Goal: Task Accomplishment & Management: Manage account settings

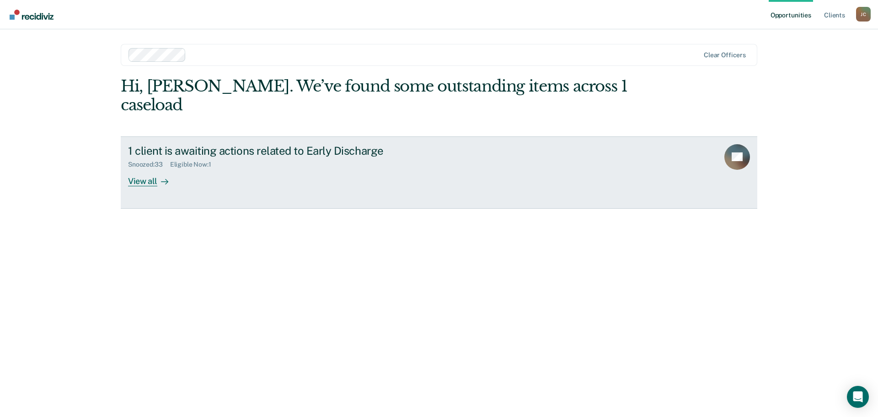
click at [143, 168] on link "1 client is awaiting actions related to Early Discharge Snoozed : 33 Eligible N…" at bounding box center [439, 172] width 637 height 72
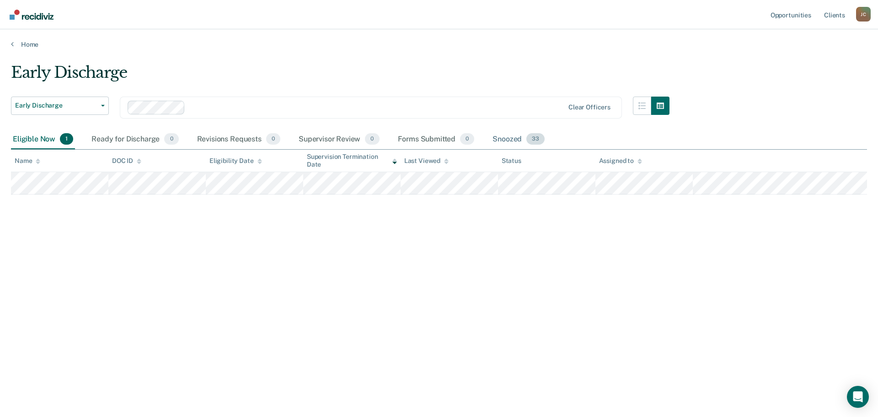
click at [505, 137] on div "Snoozed 33" at bounding box center [519, 139] width 56 height 20
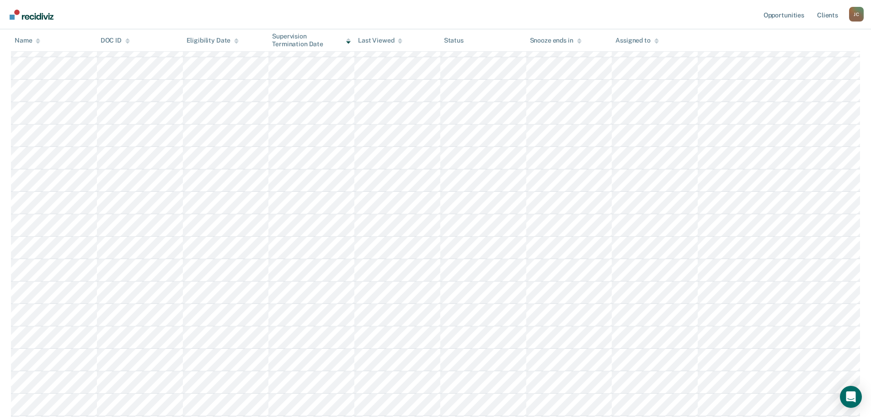
scroll to position [183, 0]
